Goal: Navigation & Orientation: Find specific page/section

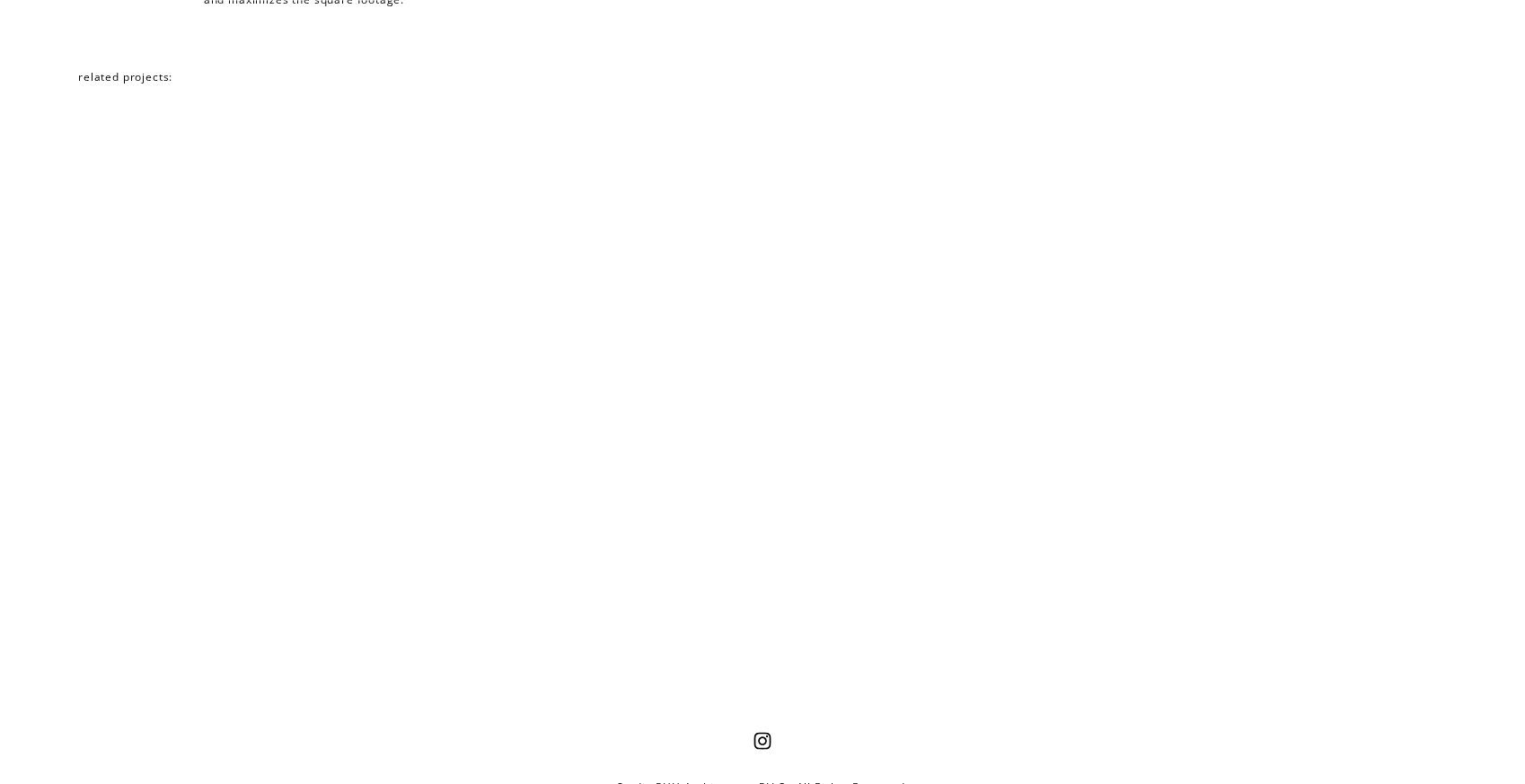
scroll to position [4557, 0]
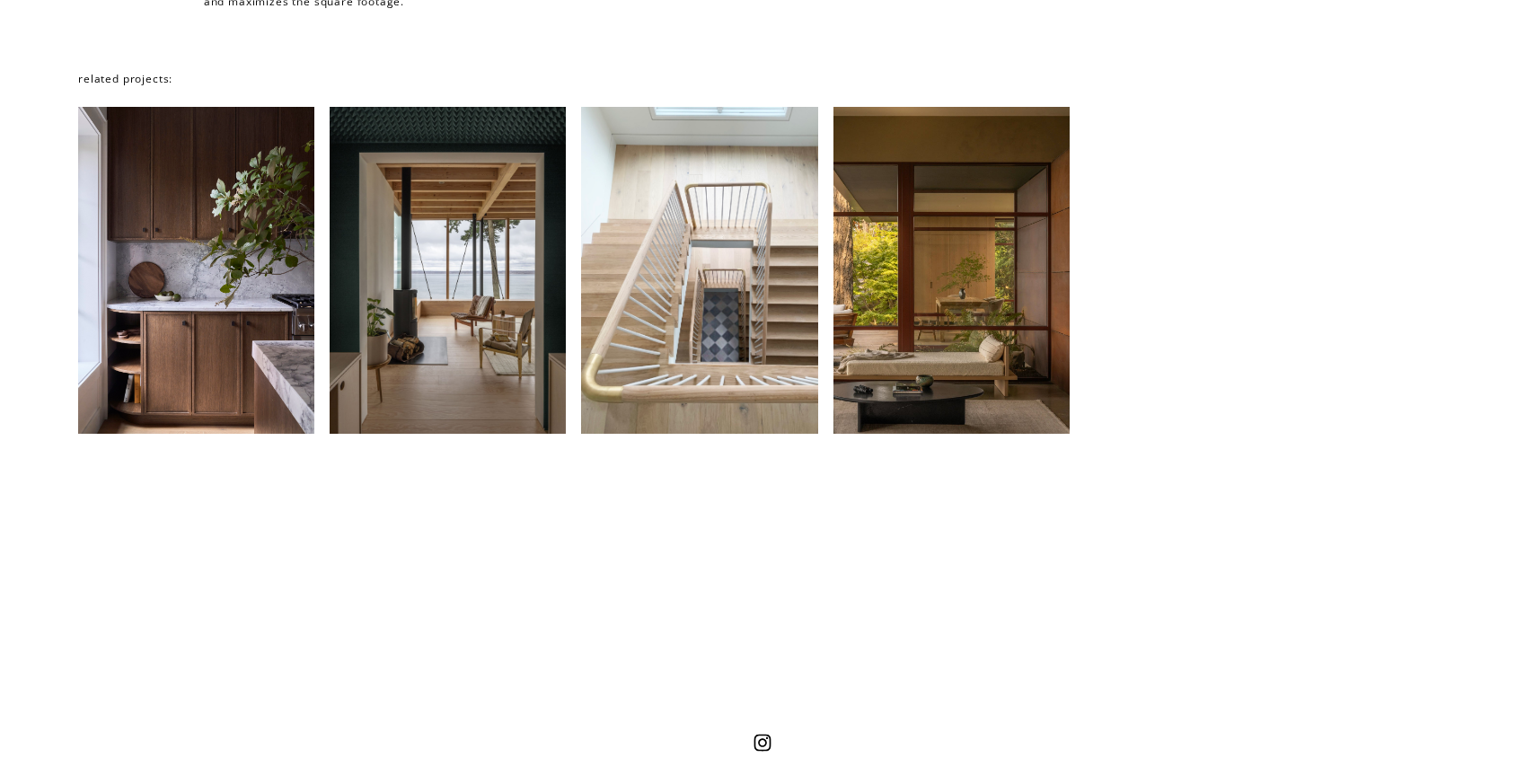
click at [277, 303] on div at bounding box center [196, 270] width 236 height 326
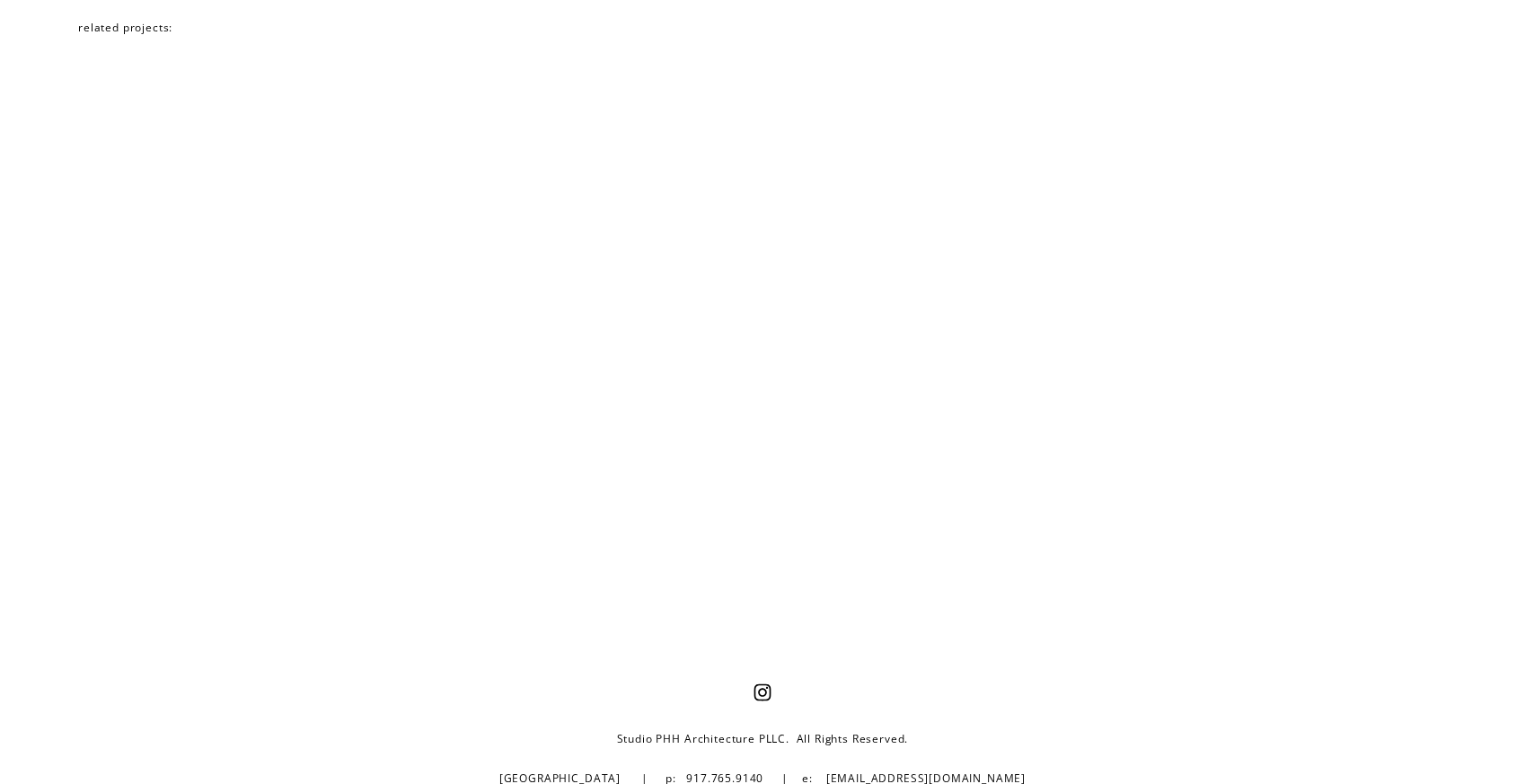
scroll to position [8976, 0]
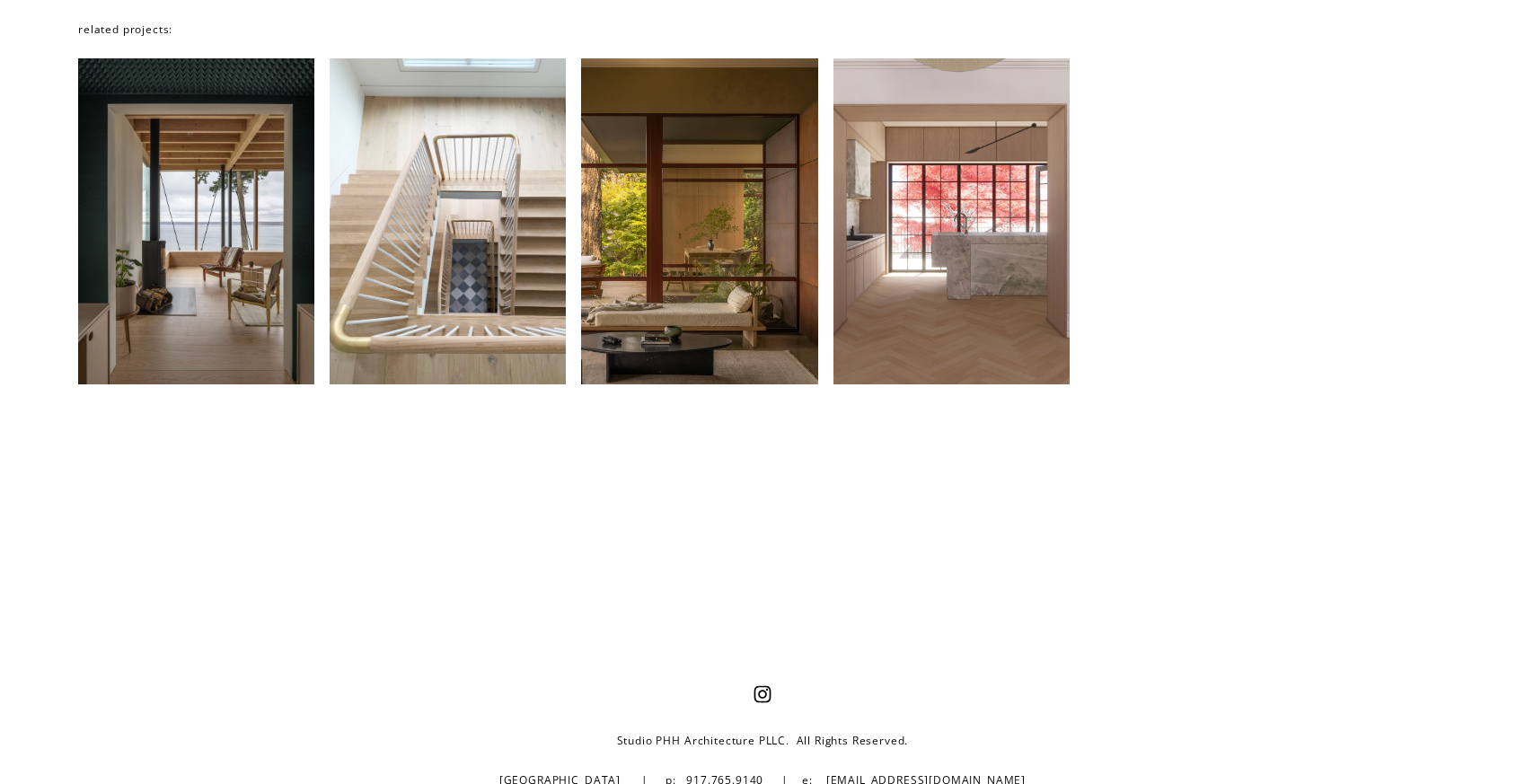
click at [991, 107] on div at bounding box center [951, 221] width 236 height 326
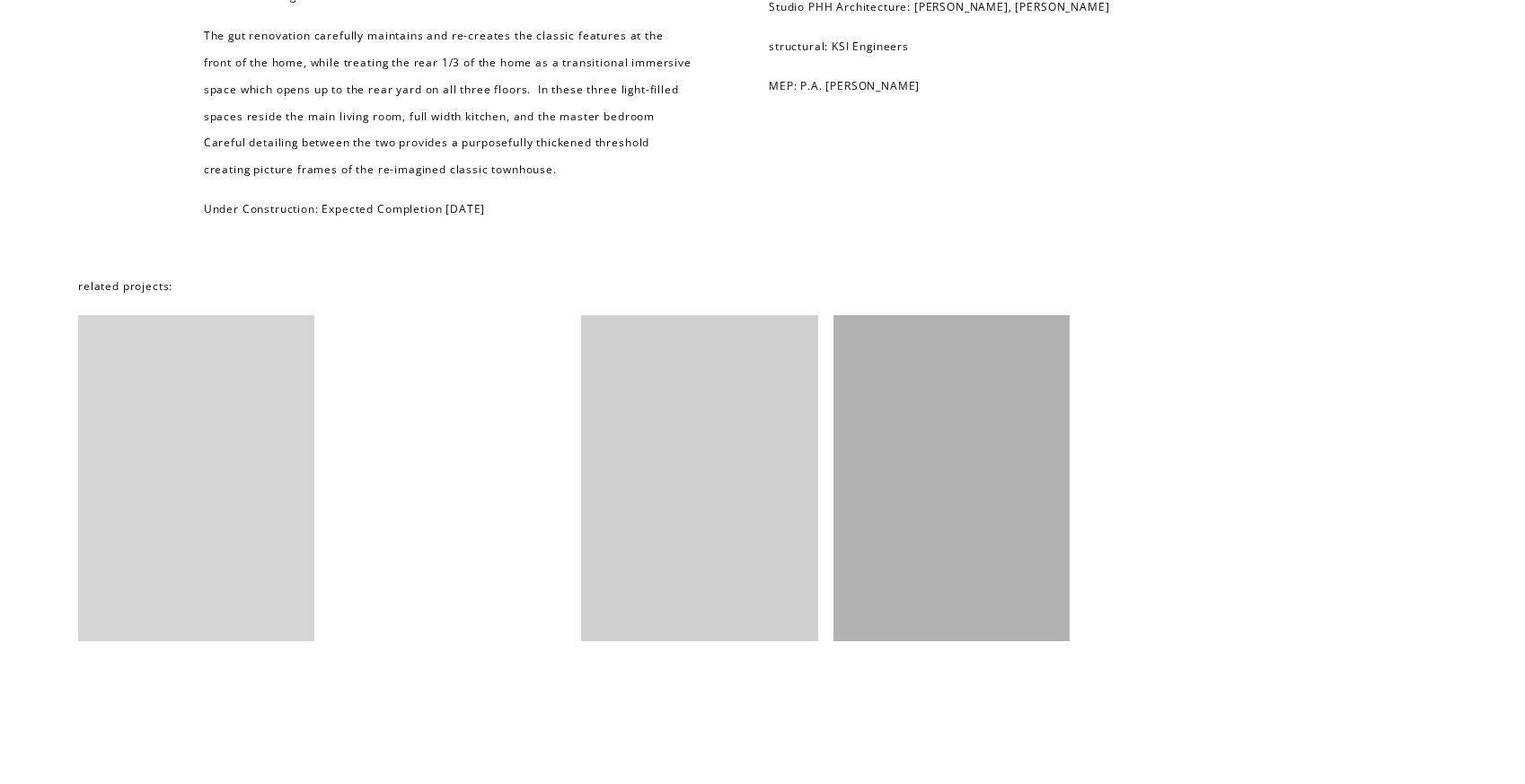
scroll to position [5234, 0]
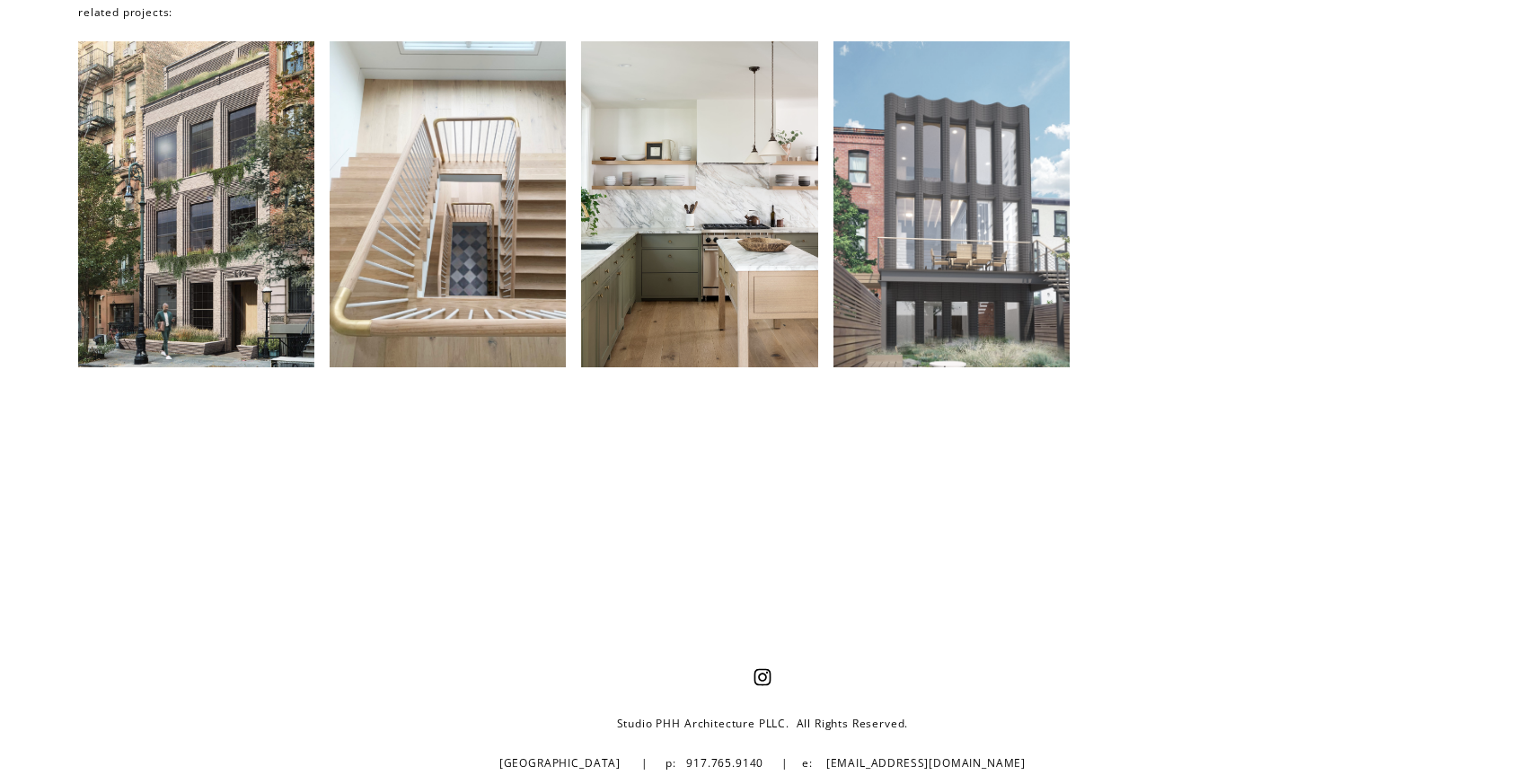
click at [729, 227] on div at bounding box center [699, 205] width 236 height 326
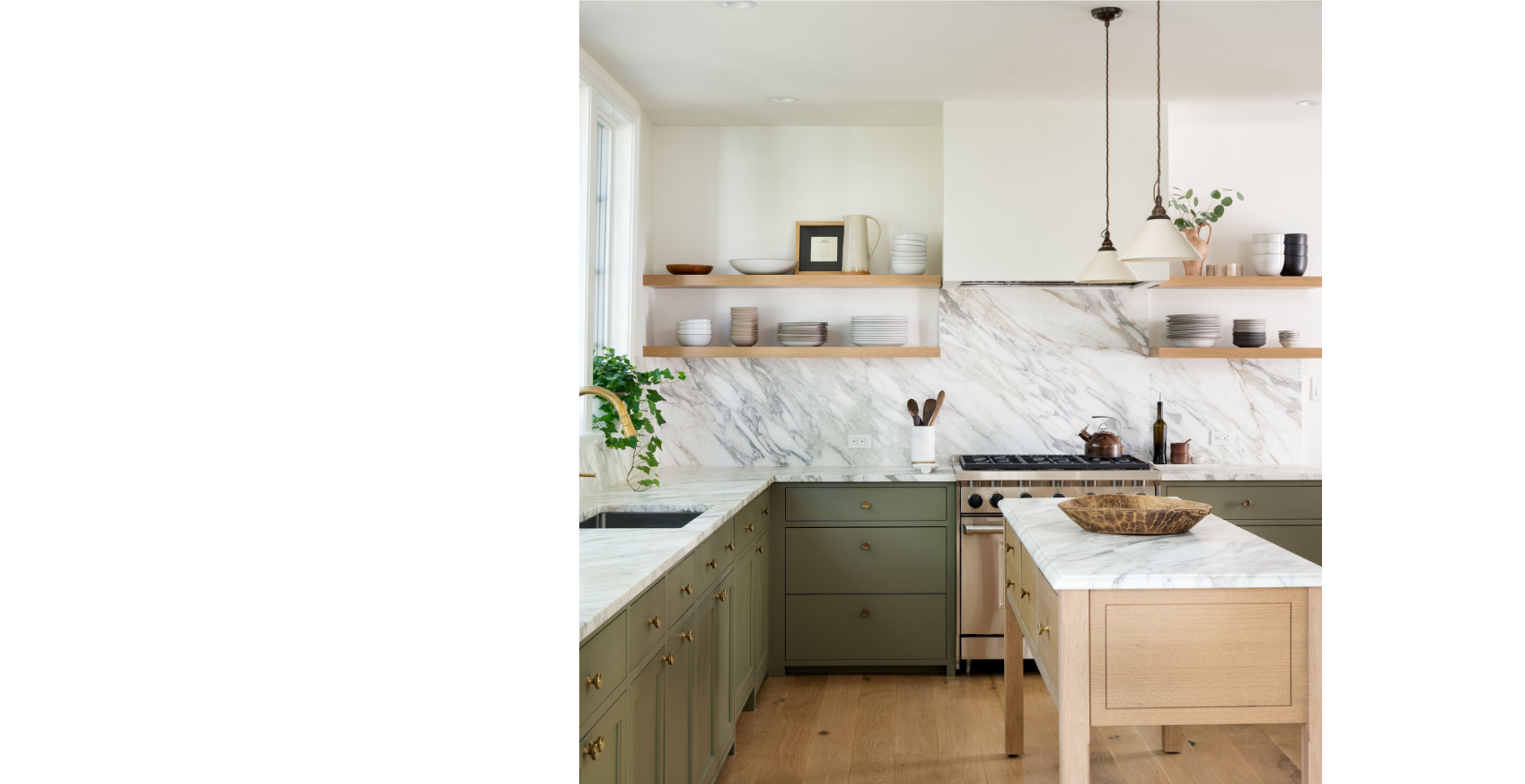
scroll to position [1010, 0]
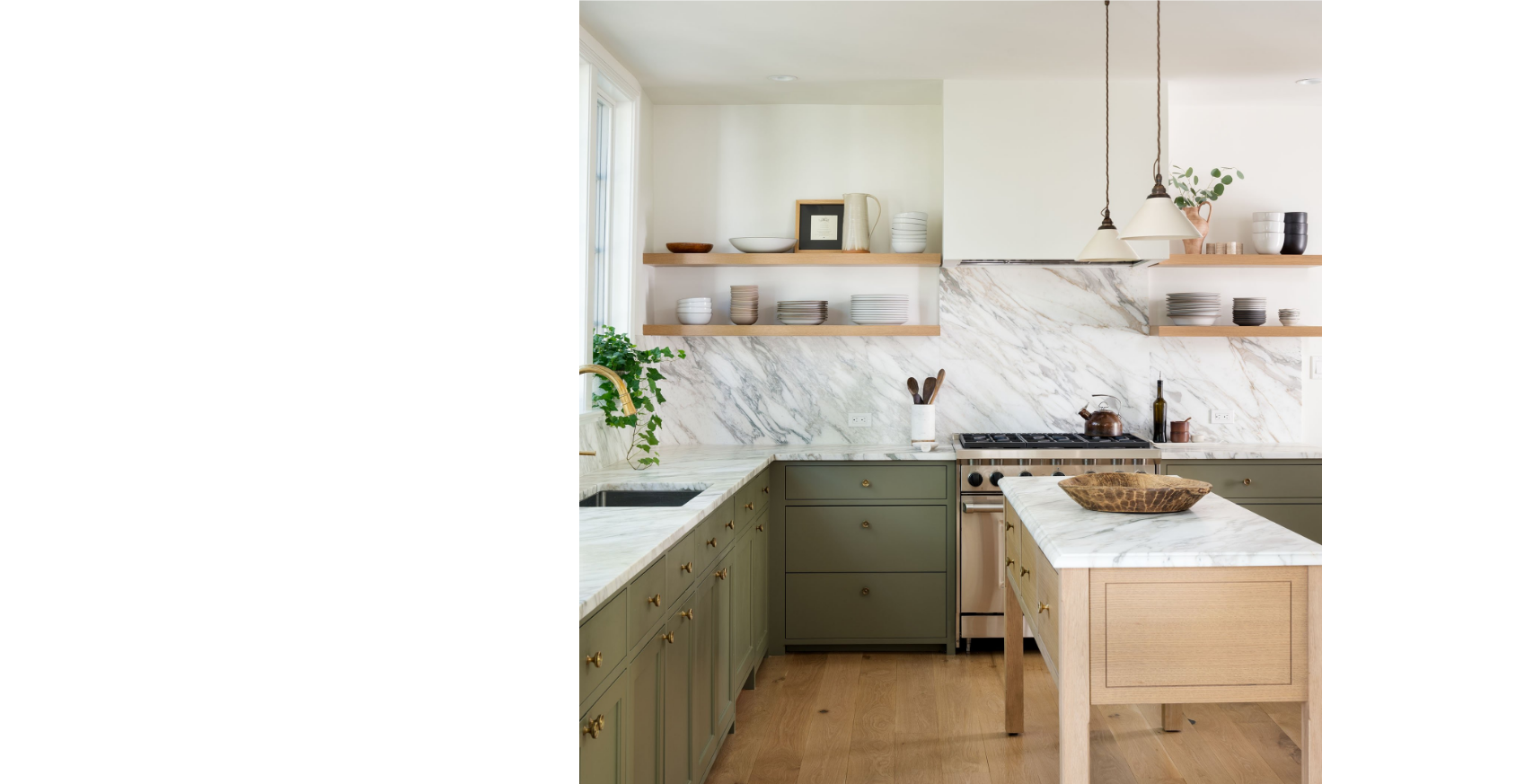
click at [857, 588] on div at bounding box center [950, 378] width 743 height 904
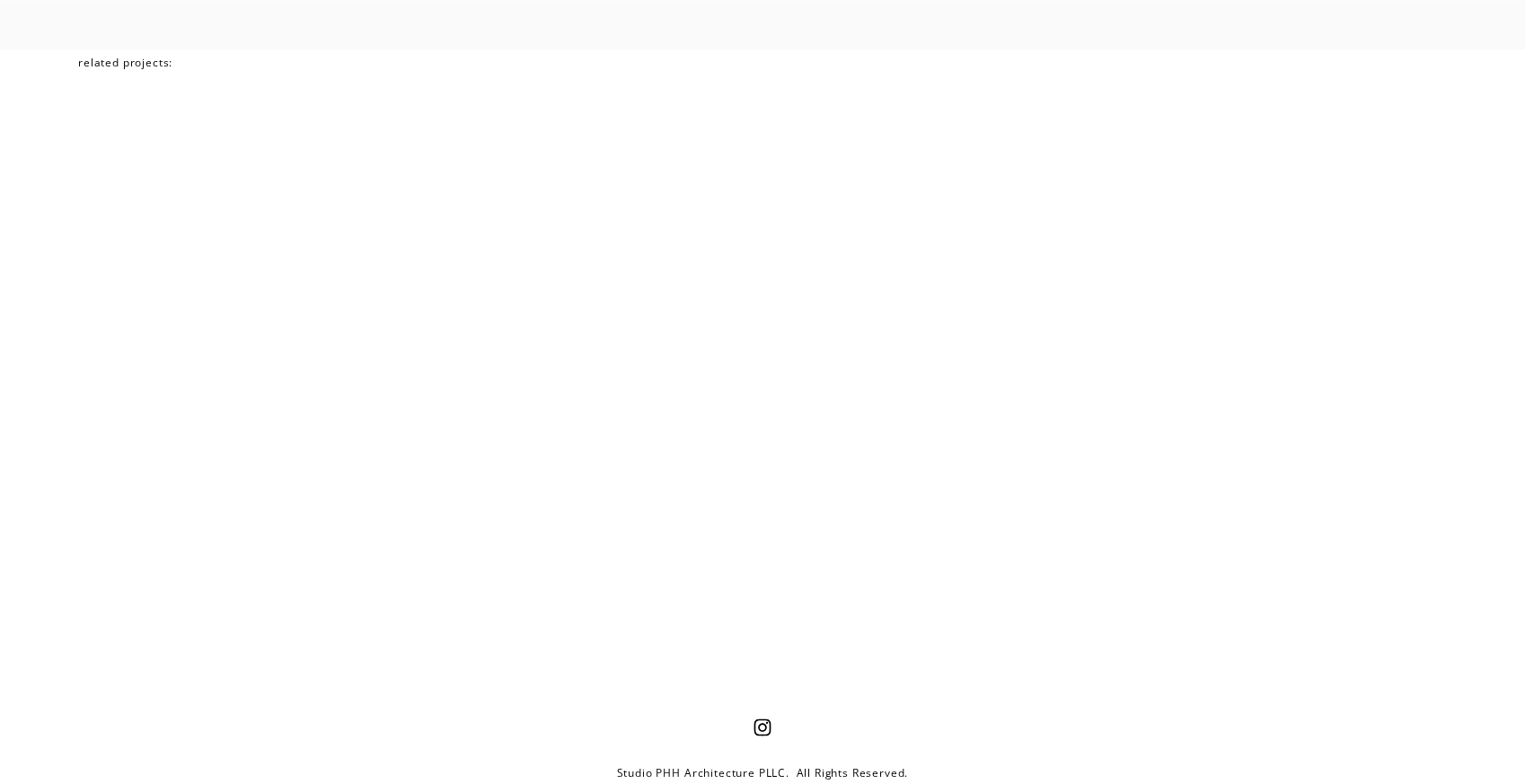
scroll to position [5904, 0]
